Goal: Task Accomplishment & Management: Manage account settings

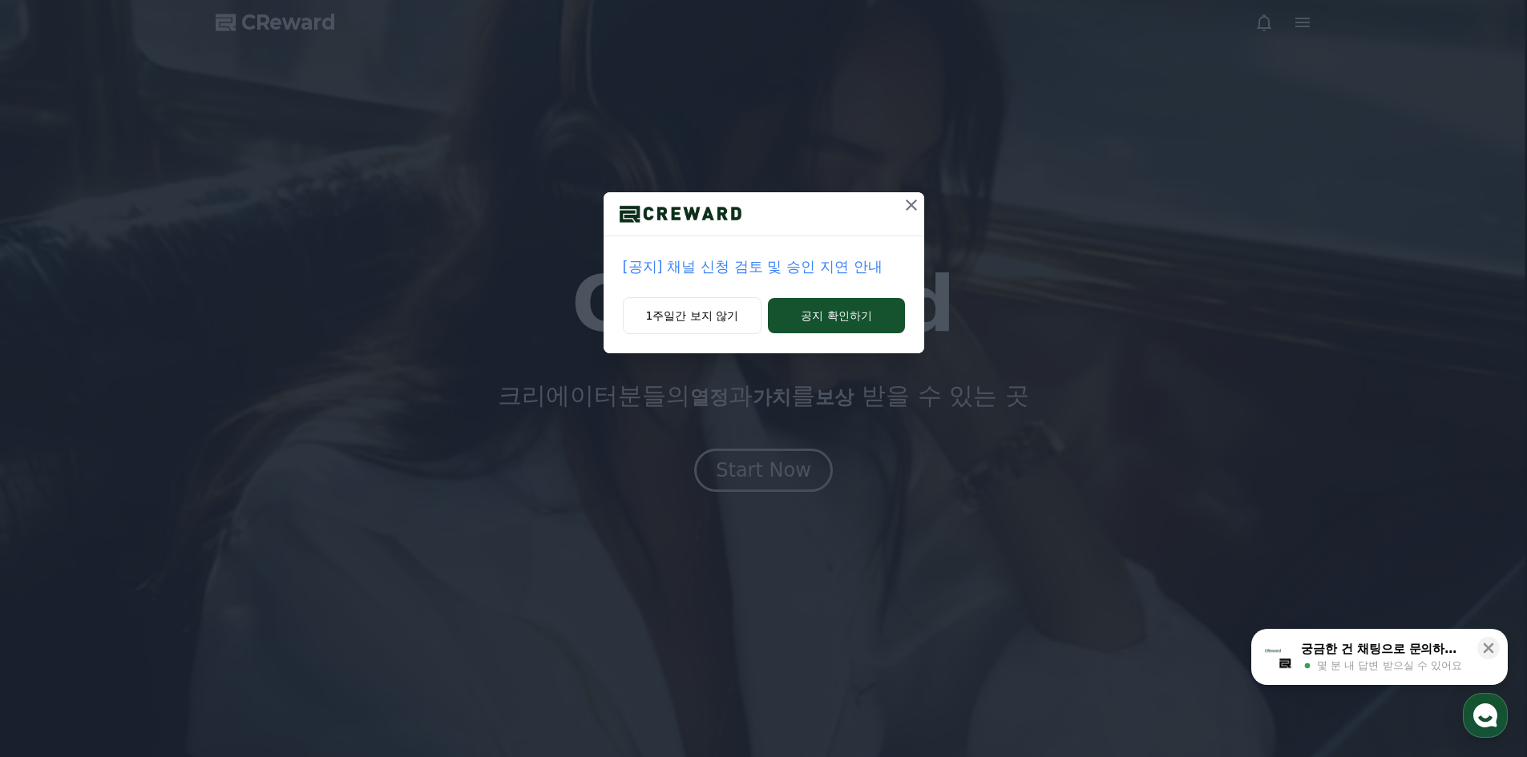
click at [909, 208] on icon at bounding box center [911, 205] width 11 height 11
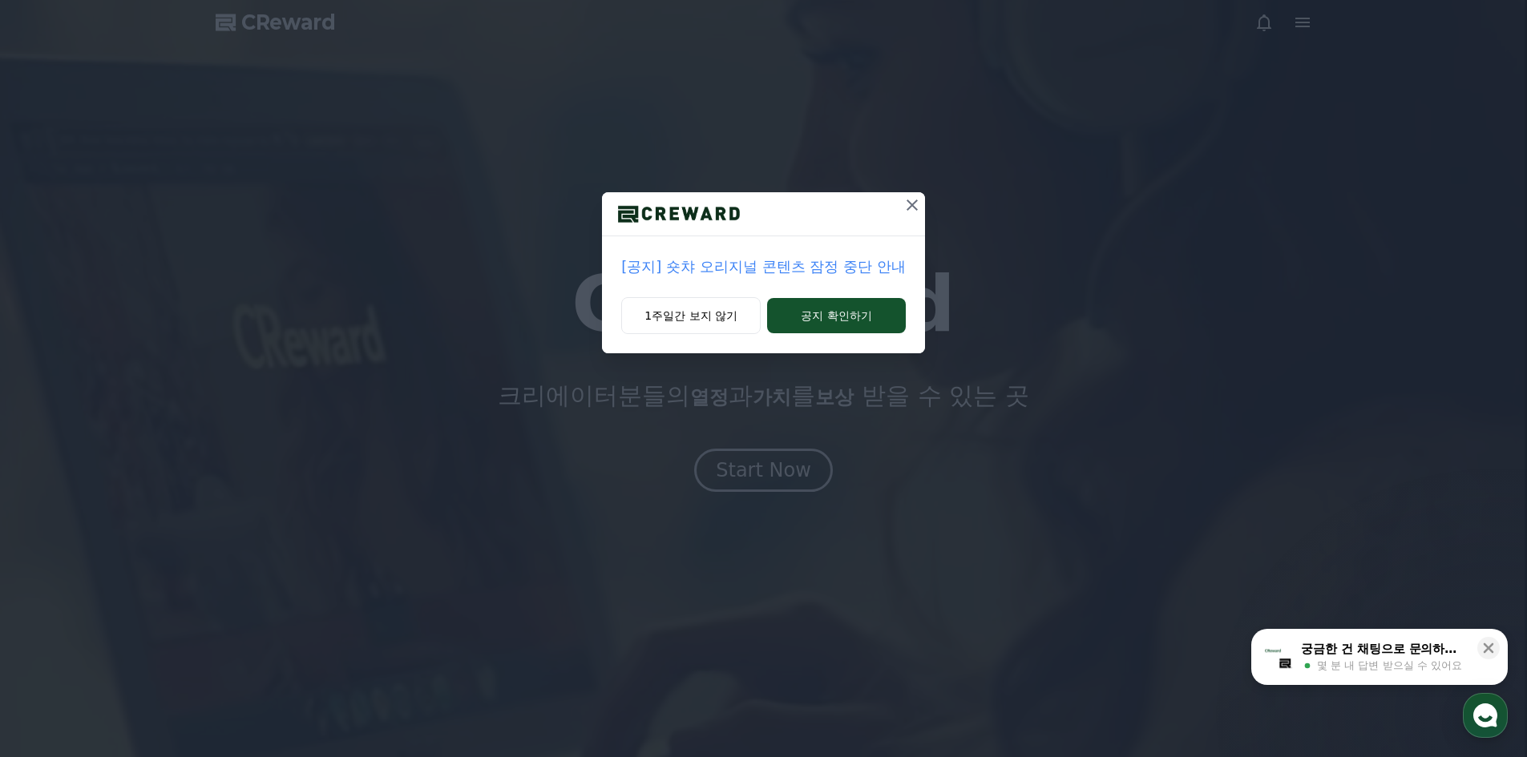
click at [911, 200] on icon at bounding box center [911, 205] width 19 height 19
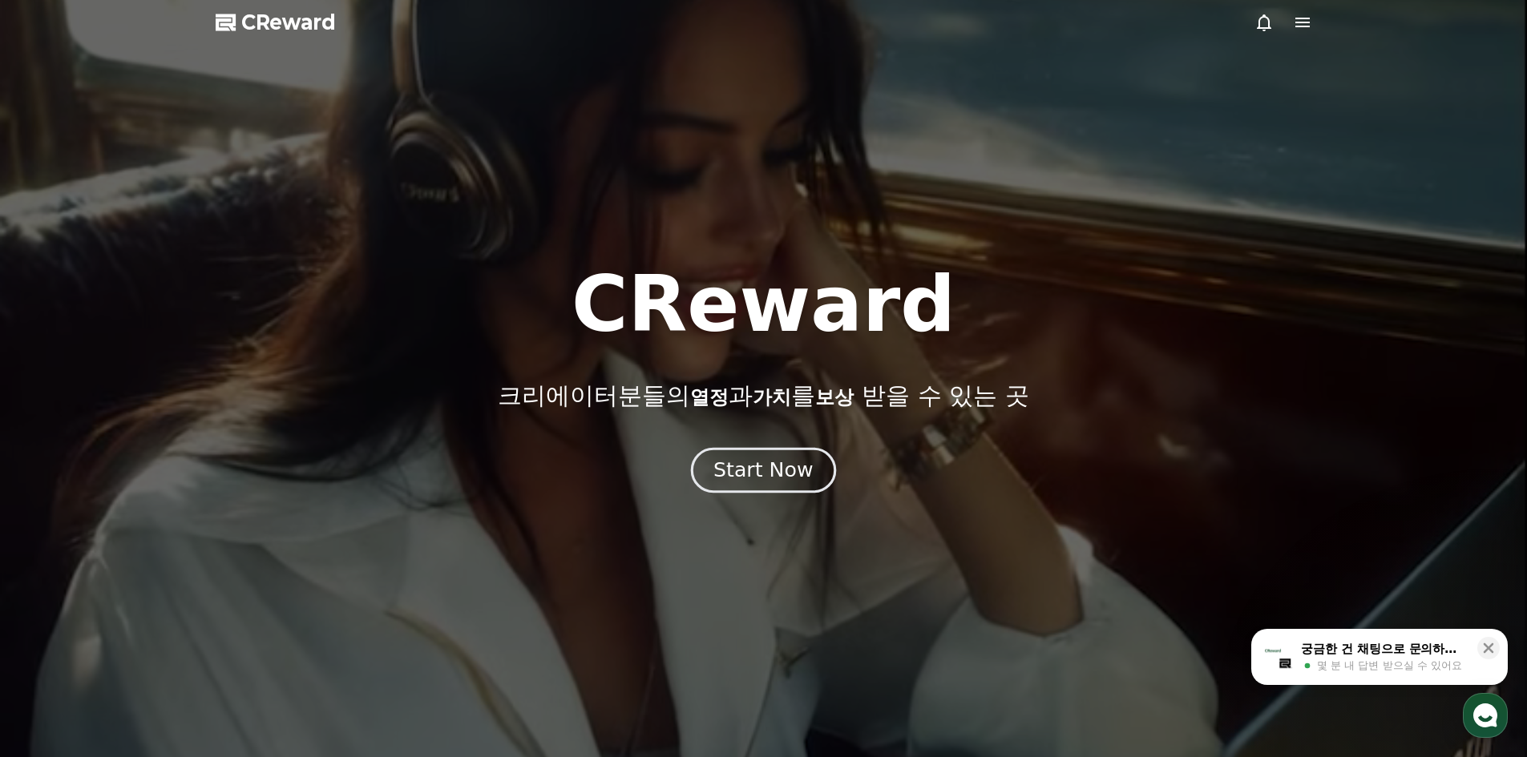
click at [749, 469] on div "Start Now" at bounding box center [762, 470] width 99 height 27
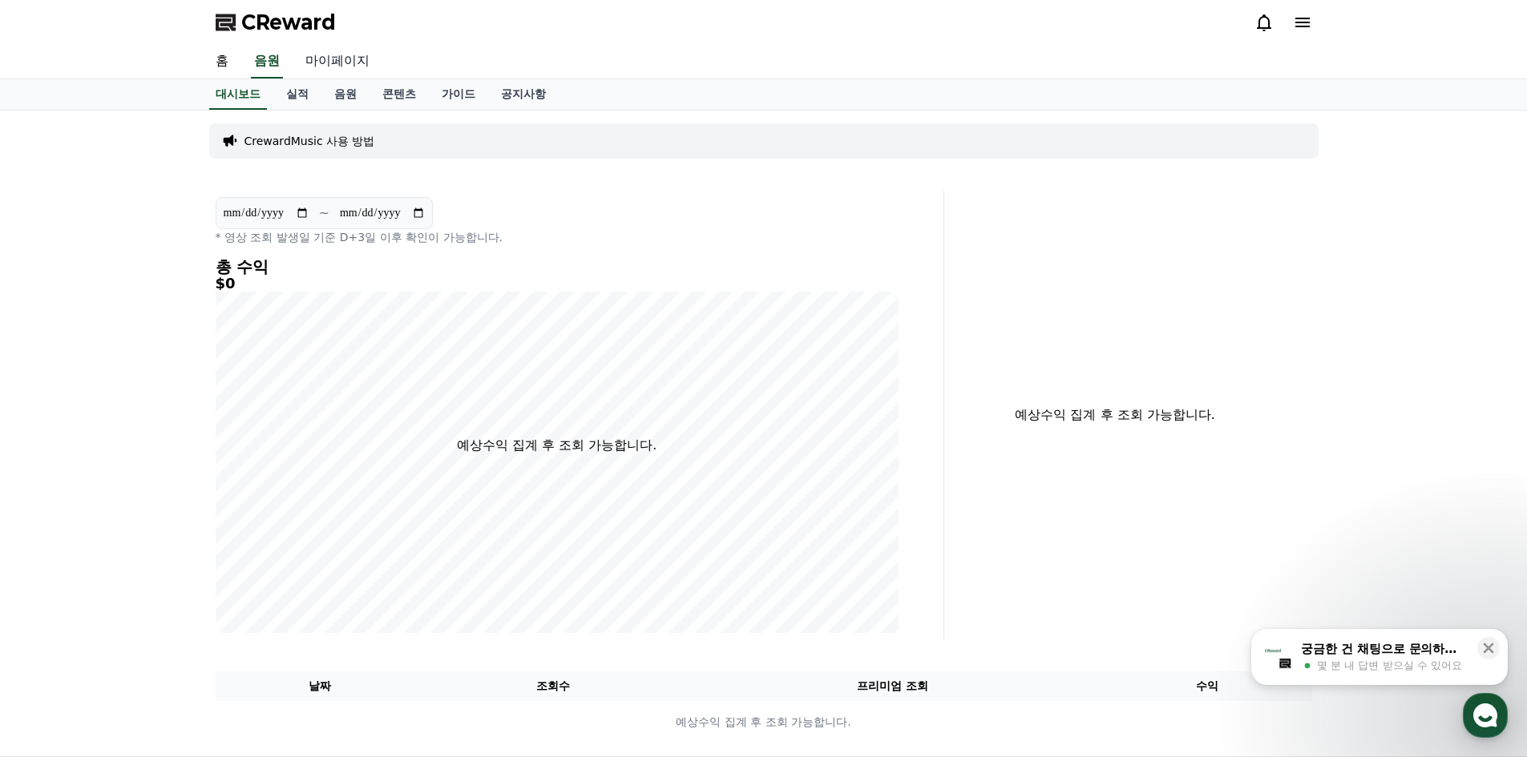
click at [345, 63] on link "마이페이지" at bounding box center [337, 62] width 90 height 34
select select "**********"
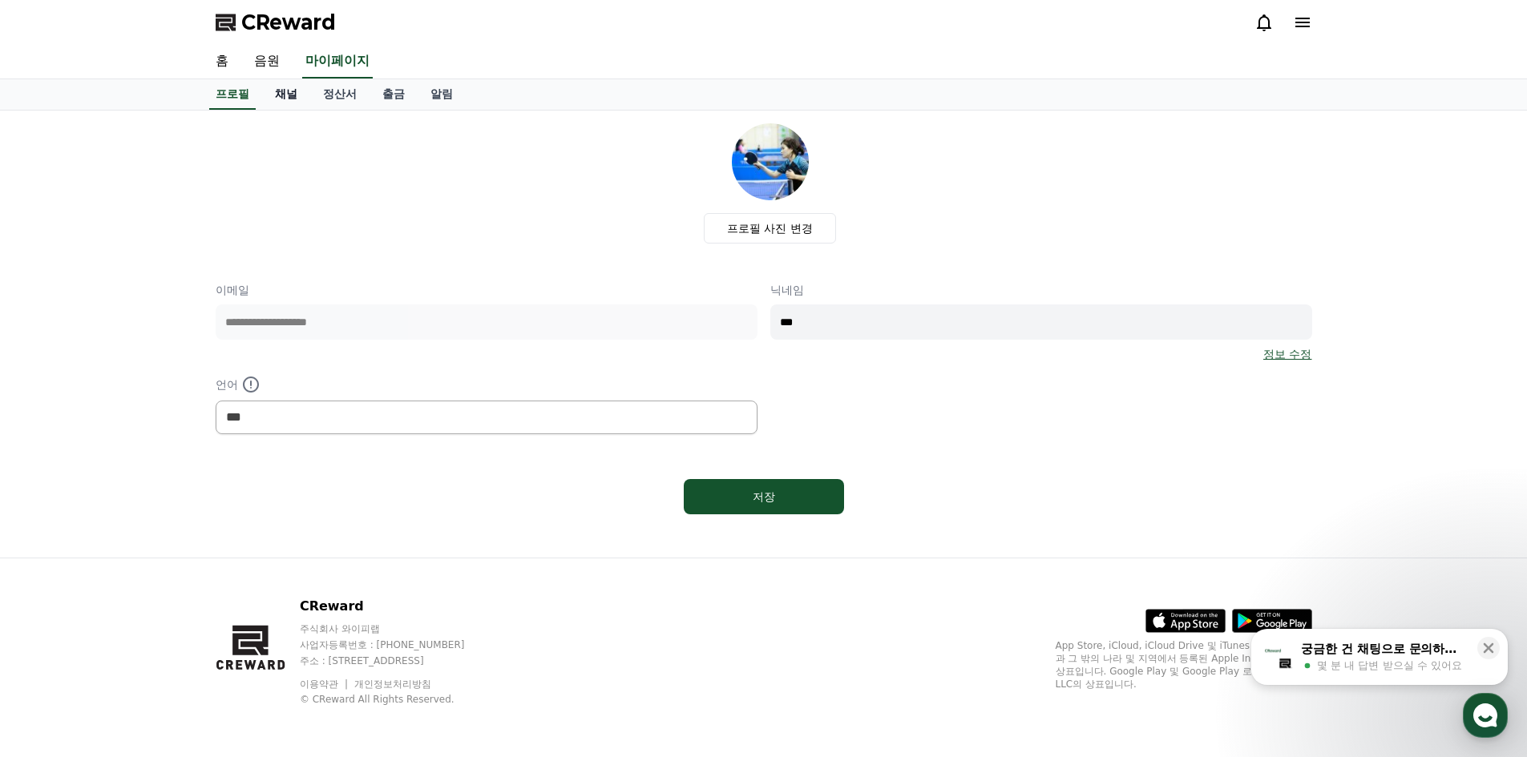
click at [280, 95] on link "채널" at bounding box center [286, 94] width 48 height 30
